Goal: Task Accomplishment & Management: Use online tool/utility

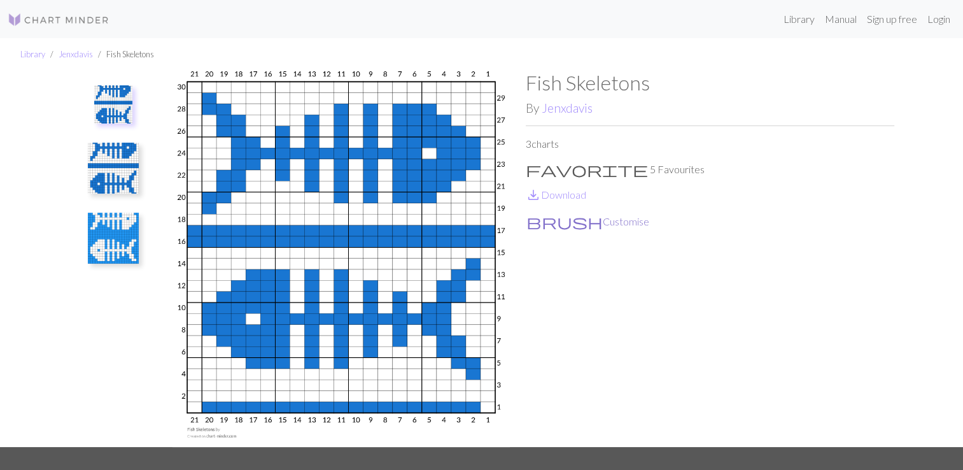
click at [576, 220] on button "brush Customise" at bounding box center [588, 221] width 124 height 17
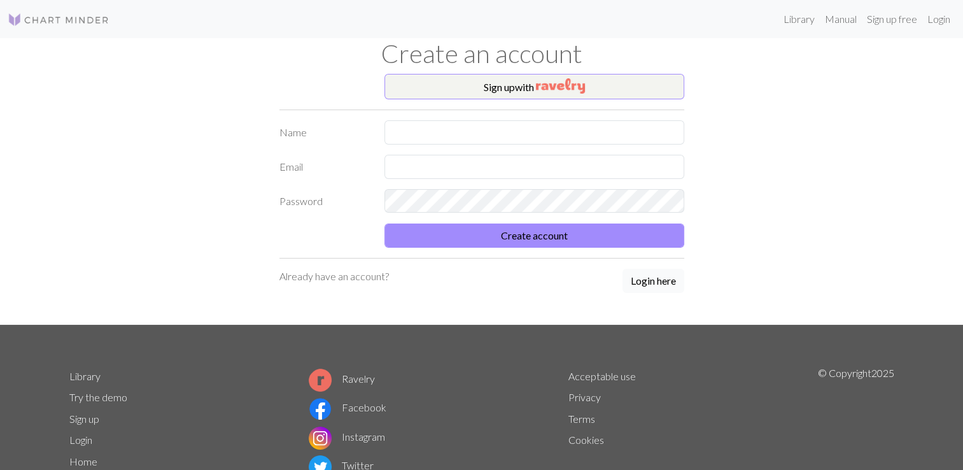
click at [645, 286] on button "Login here" at bounding box center [654, 281] width 62 height 24
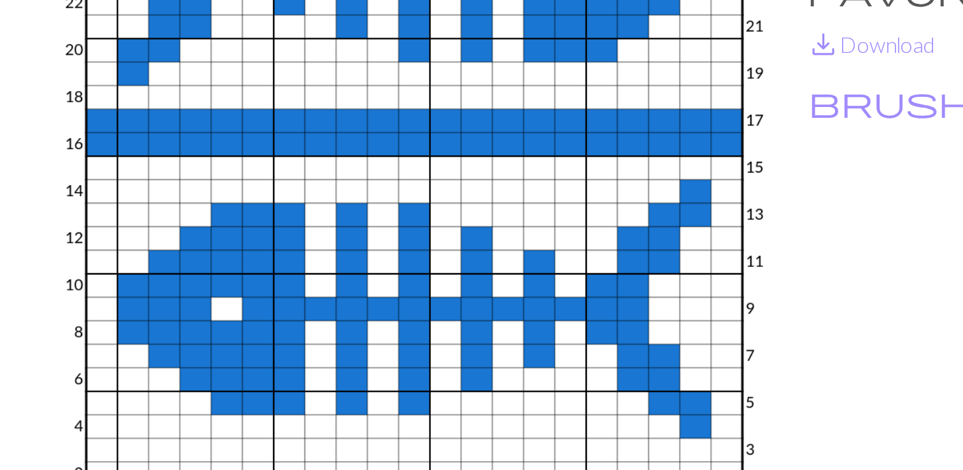
scroll to position [50, 0]
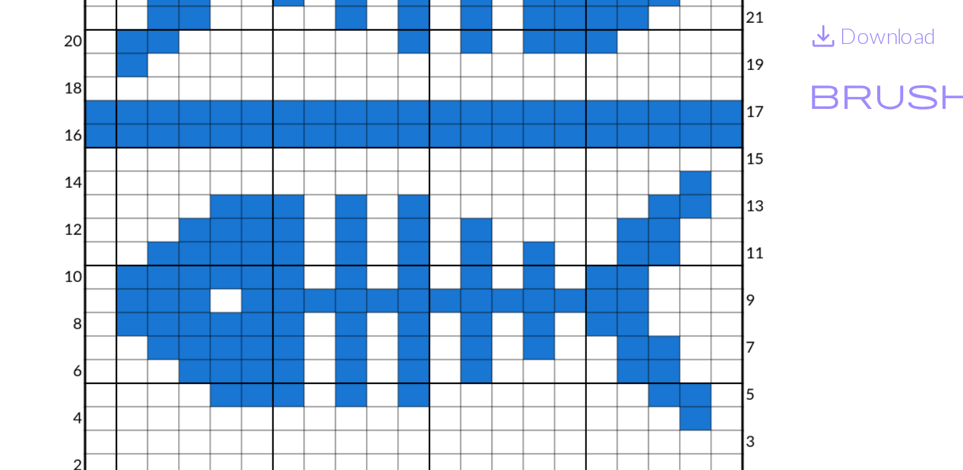
click at [436, 275] on img at bounding box center [341, 208] width 369 height 376
click at [435, 271] on img at bounding box center [341, 208] width 369 height 376
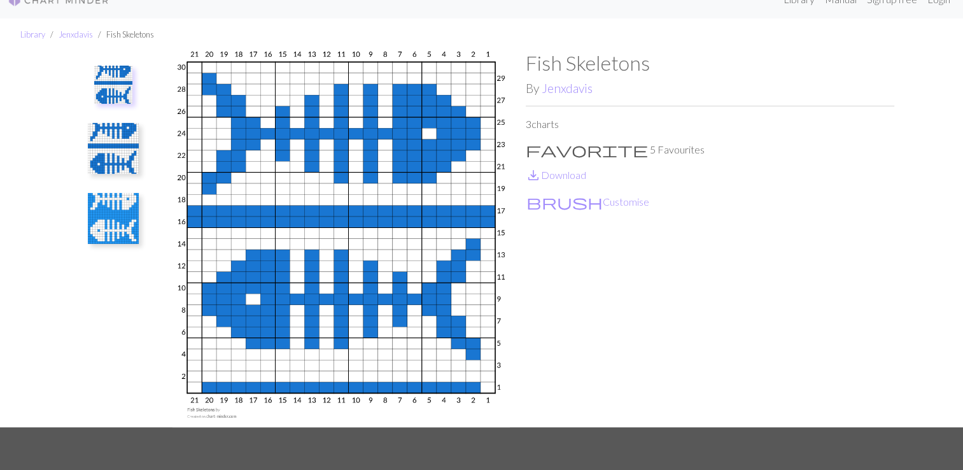
scroll to position [0, 0]
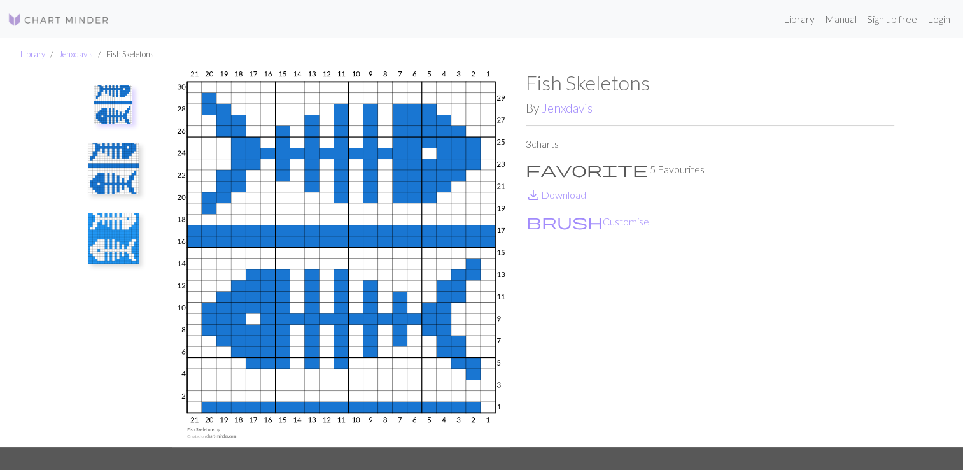
click at [125, 166] on img at bounding box center [113, 168] width 51 height 51
